Goal: Information Seeking & Learning: Find specific fact

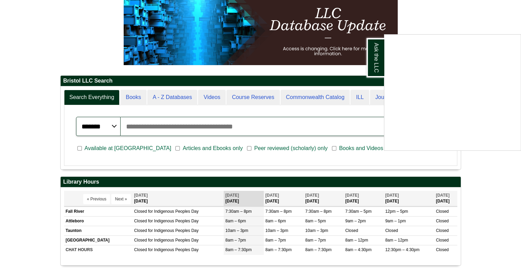
click at [188, 98] on div "Ask the LLC" at bounding box center [260, 135] width 521 height 271
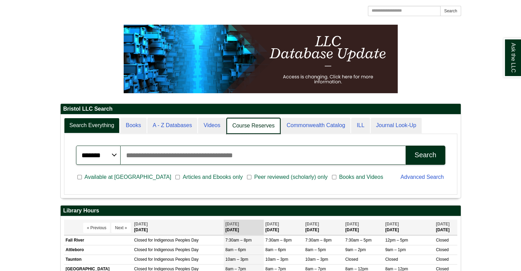
scroll to position [3, 3]
click at [264, 125] on link "Course Reserves" at bounding box center [253, 126] width 54 height 16
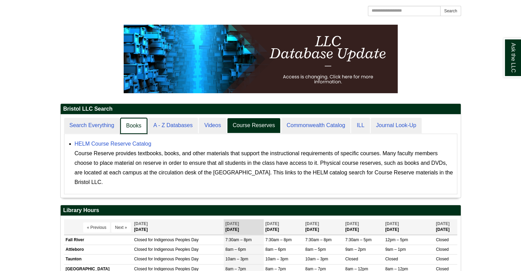
click at [133, 126] on link "Books" at bounding box center [133, 126] width 27 height 16
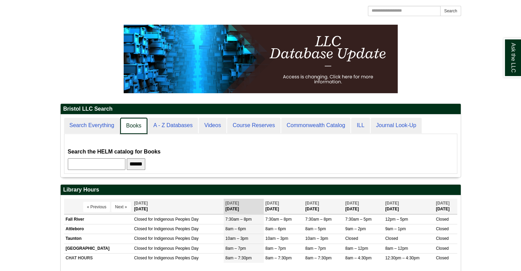
scroll to position [62, 400]
click at [169, 122] on link "A - Z Databases" at bounding box center [172, 126] width 51 height 16
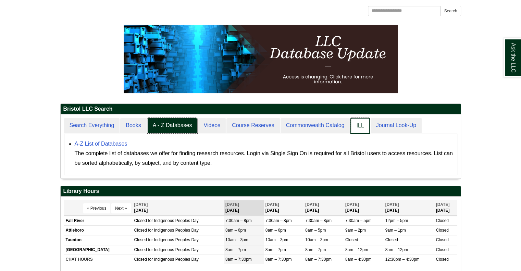
scroll to position [63, 400]
click at [359, 125] on link "ILL" at bounding box center [359, 126] width 19 height 16
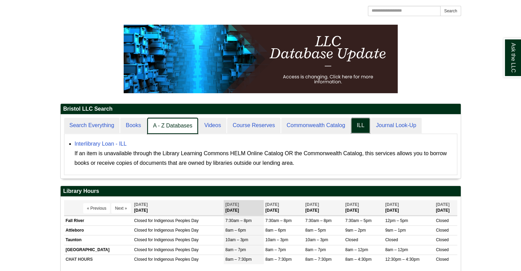
scroll to position [3, 3]
click at [143, 127] on link "Books" at bounding box center [133, 126] width 27 height 16
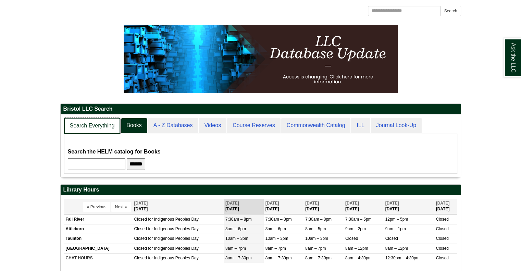
click at [104, 124] on link "Search Everything" at bounding box center [92, 126] width 56 height 16
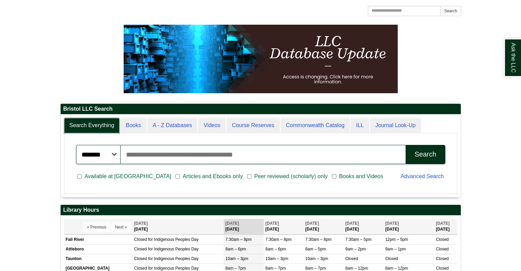
scroll to position [82, 400]
click at [183, 153] on input "Search articles, books, journals & more" at bounding box center [263, 154] width 285 height 19
type input "**********"
click at [405, 145] on button "Search" at bounding box center [424, 154] width 39 height 19
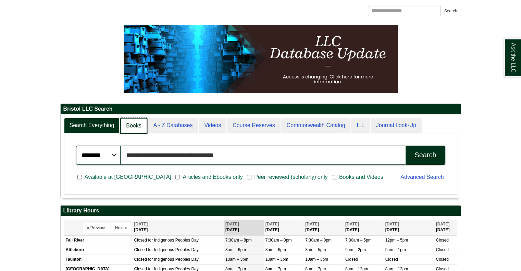
scroll to position [3, 3]
click at [164, 124] on link "A - Z Databases" at bounding box center [172, 126] width 51 height 16
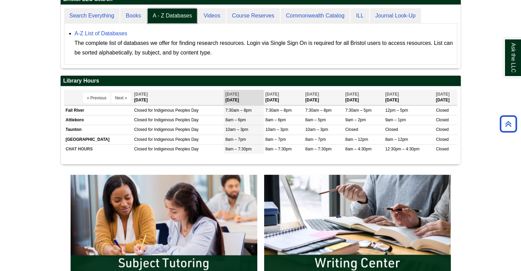
scroll to position [143, 0]
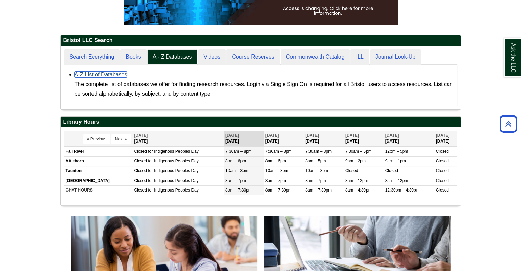
click at [98, 76] on link "A-Z List of Databases" at bounding box center [101, 75] width 53 height 6
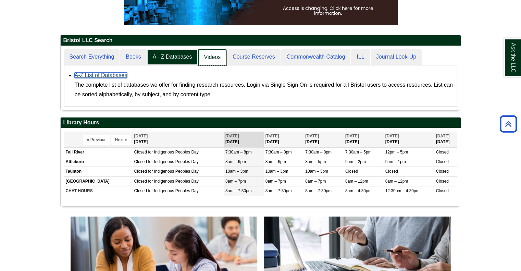
scroll to position [63, 400]
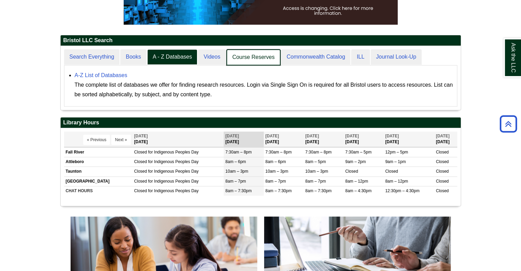
click at [257, 56] on link "Course Reserves" at bounding box center [253, 57] width 54 height 16
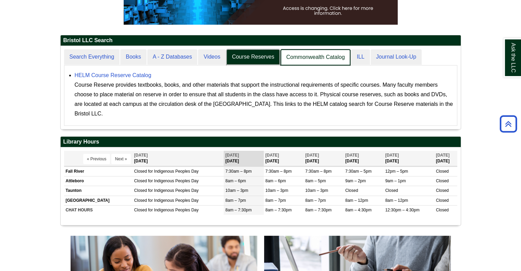
scroll to position [83, 400]
click at [317, 59] on link "Commonwealth Catalog" at bounding box center [315, 57] width 70 height 16
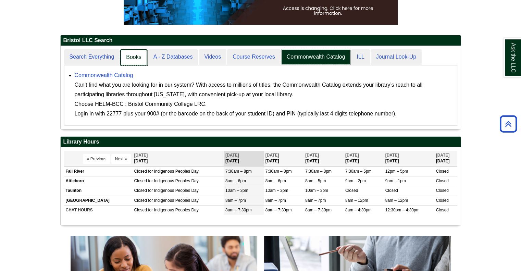
scroll to position [3, 3]
click at [134, 58] on link "Books" at bounding box center [133, 57] width 27 height 16
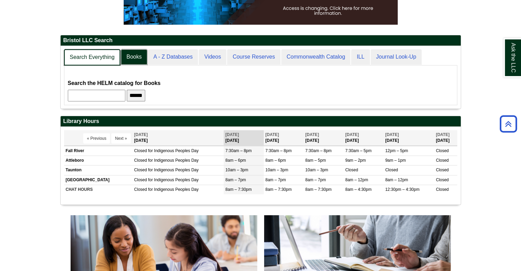
scroll to position [62, 400]
click at [100, 54] on link "Search Everything" at bounding box center [92, 57] width 56 height 16
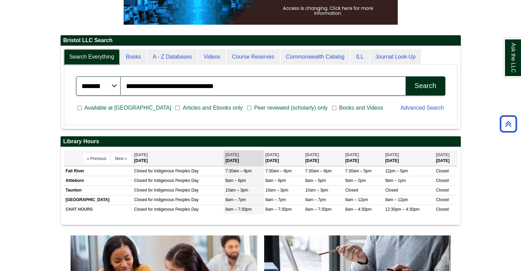
scroll to position [82, 400]
drag, startPoint x: 224, startPoint y: 87, endPoint x: 125, endPoint y: 88, distance: 99.6
click at [125, 88] on input "**********" at bounding box center [263, 85] width 285 height 19
click at [108, 85] on select "******* ***** ******" at bounding box center [98, 85] width 45 height 19
click at [227, 85] on input "**********" at bounding box center [263, 85] width 285 height 19
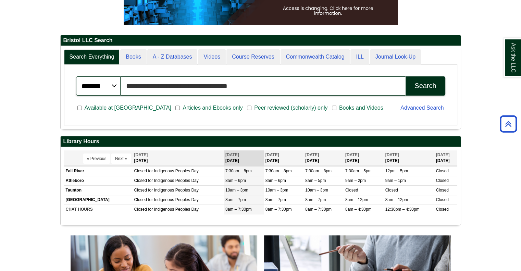
type input "**********"
click at [405, 76] on button "Search" at bounding box center [424, 85] width 39 height 19
